Goal: Browse casually

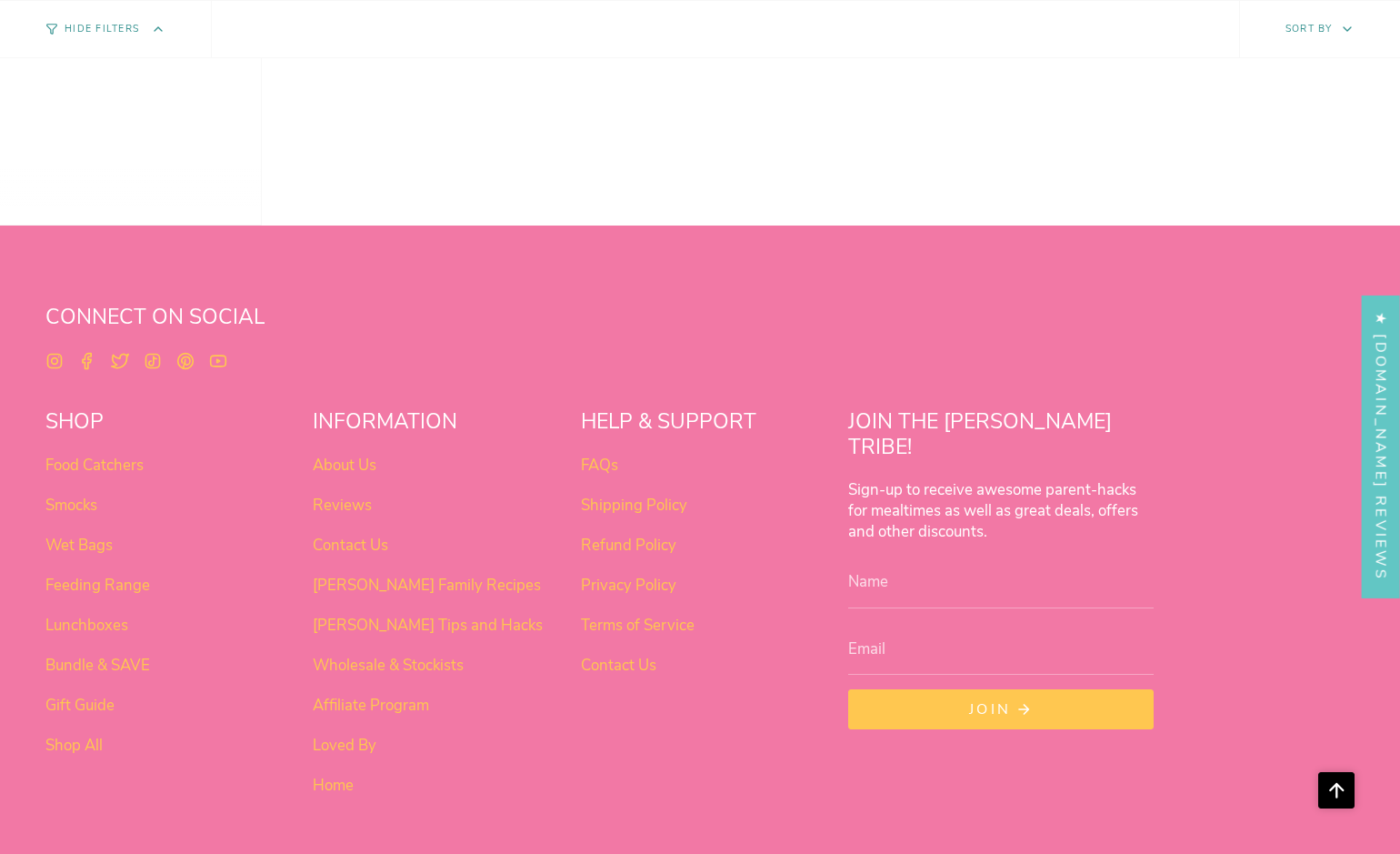
scroll to position [1456, 0]
